Goal: Find specific page/section: Find specific page/section

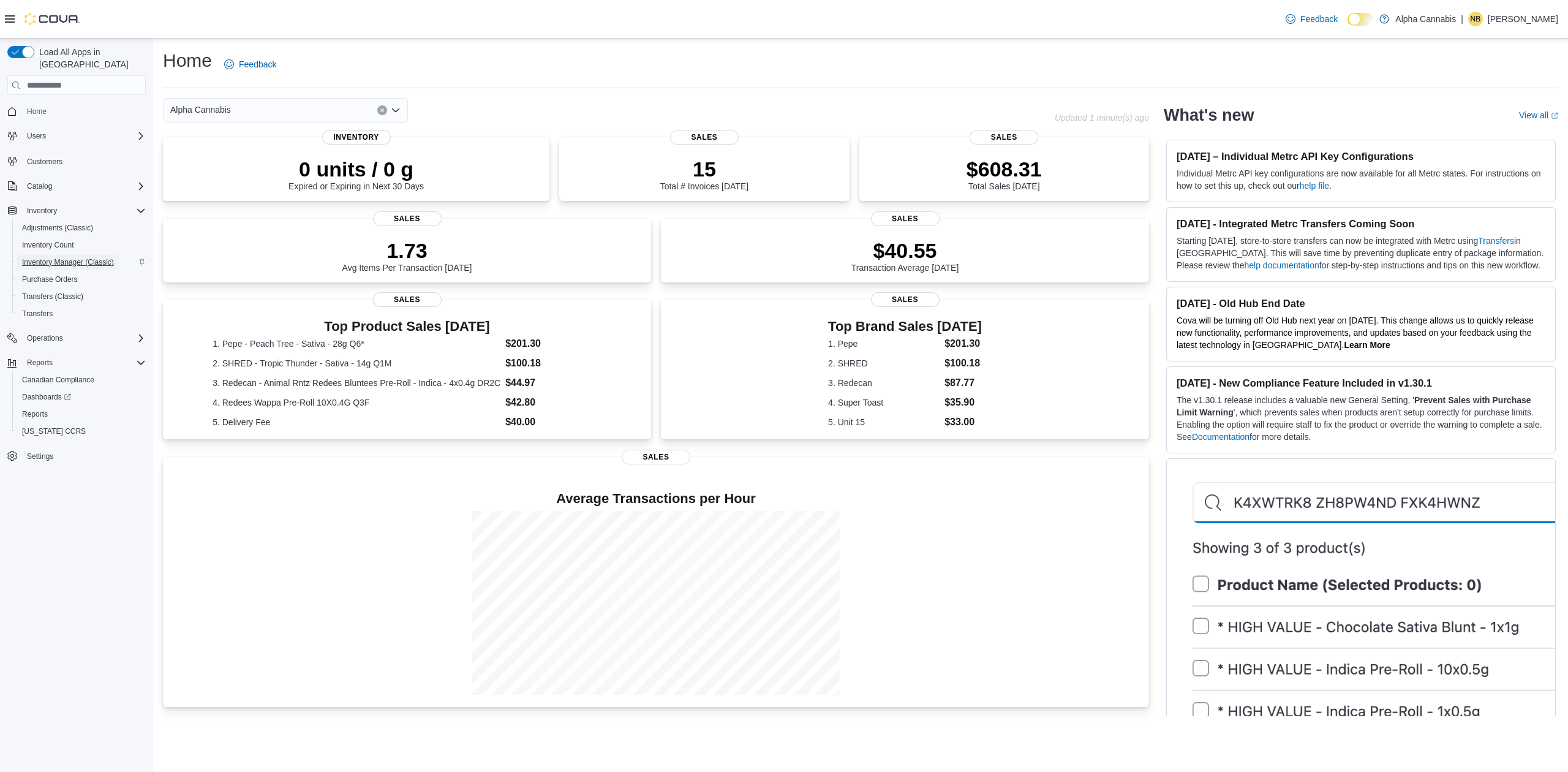
click at [64, 257] on span "Inventory Manager (Classic)" at bounding box center [68, 262] width 92 height 9
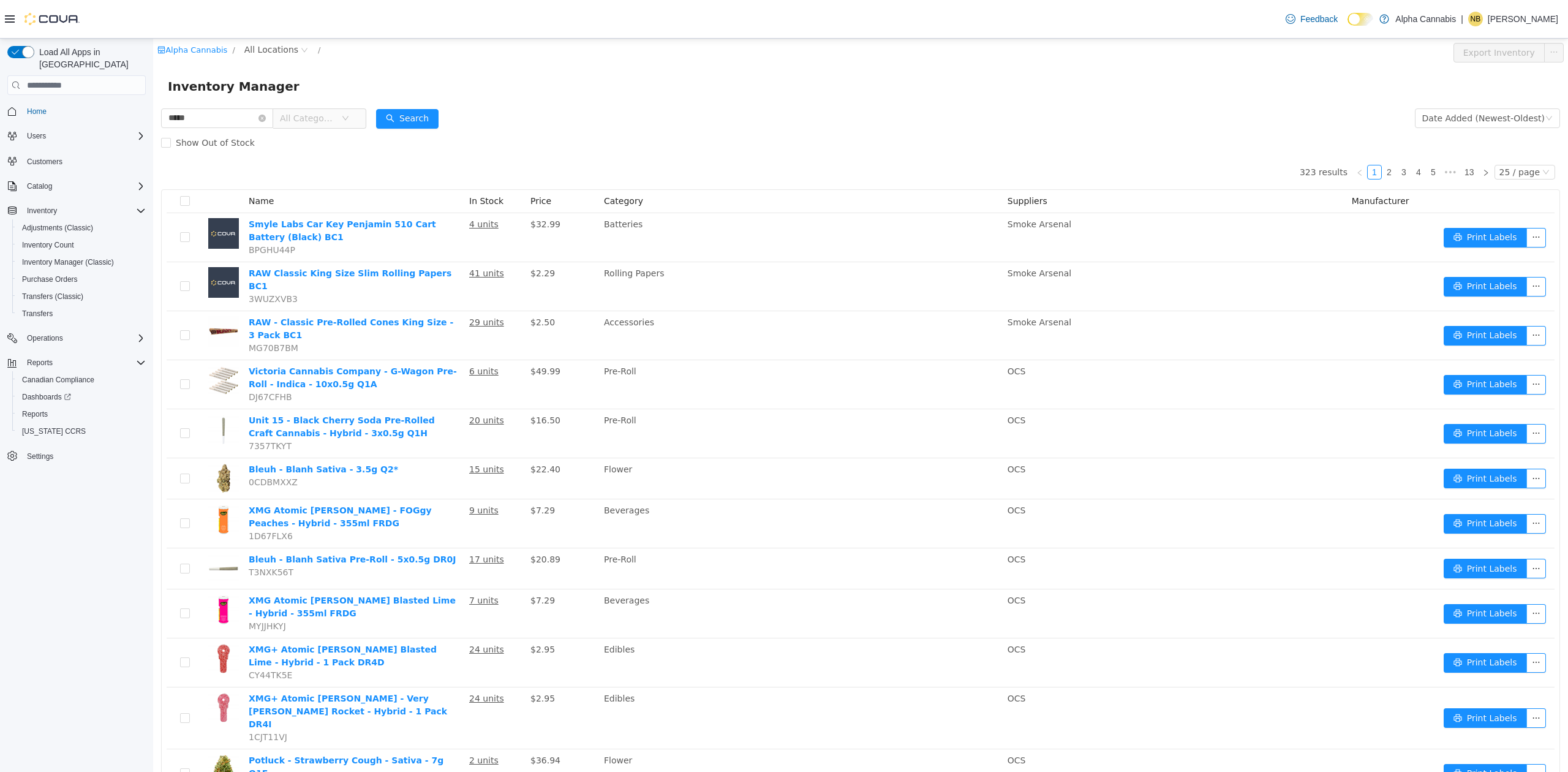
type input "*****"
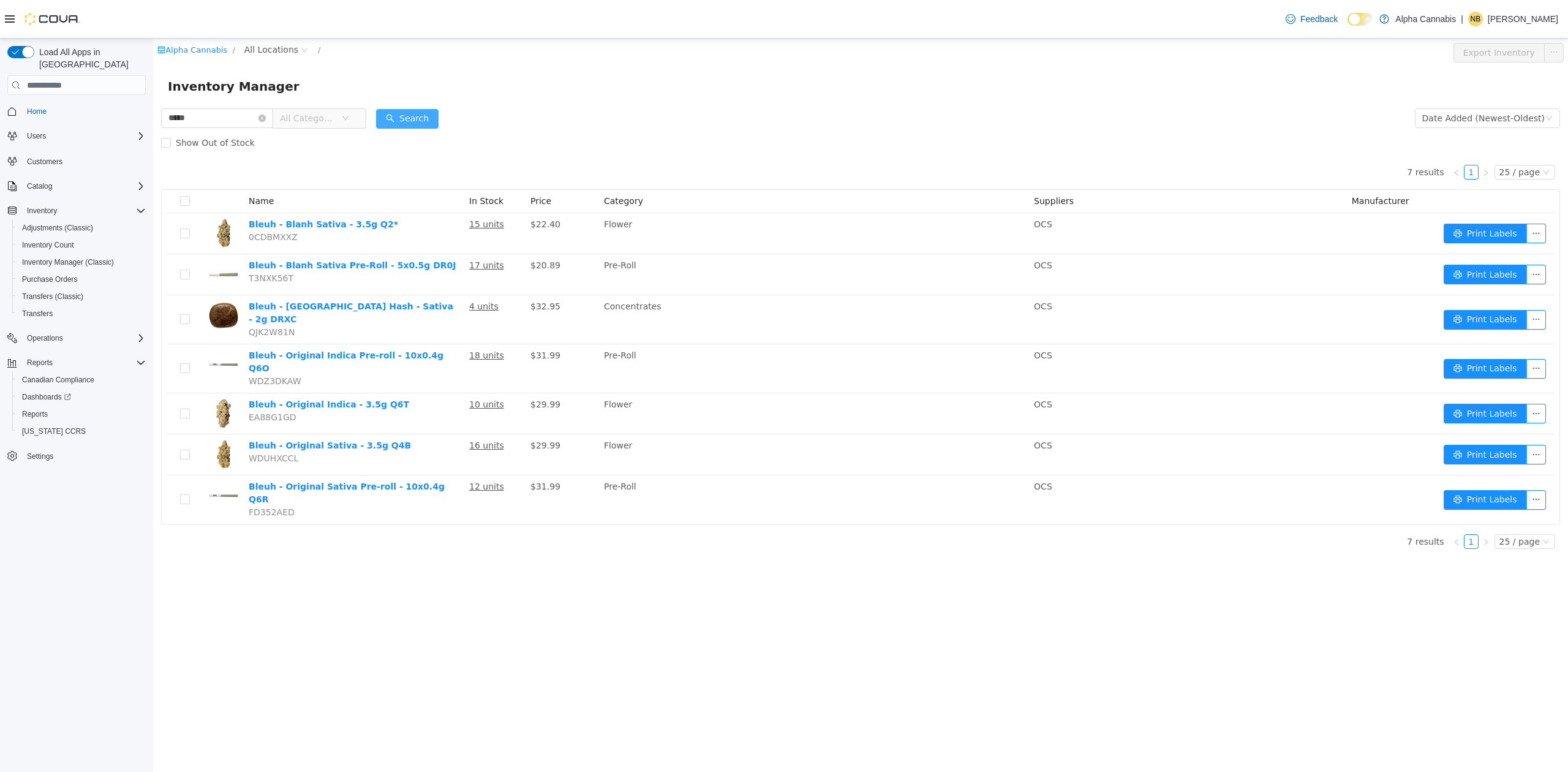
click at [434, 116] on button "Search" at bounding box center [407, 119] width 62 height 20
